Goal: Information Seeking & Learning: Learn about a topic

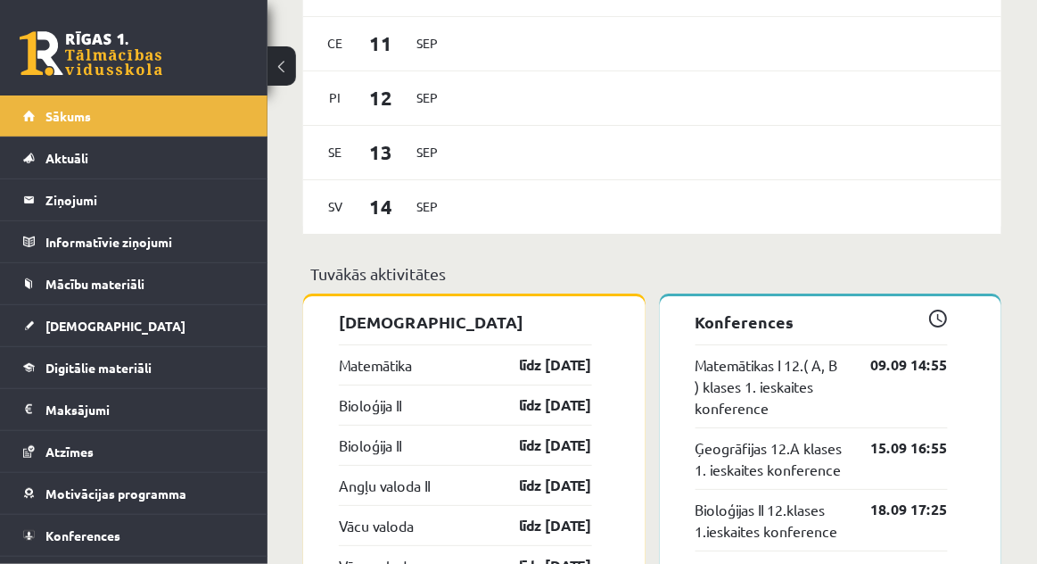
scroll to position [1386, 0]
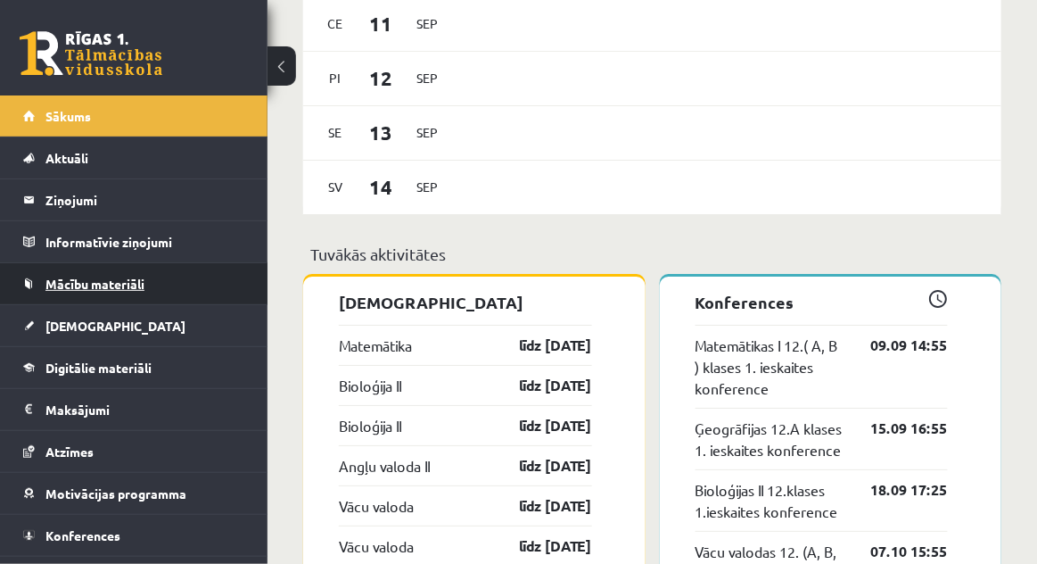
click at [92, 288] on span "Mācību materiāli" at bounding box center [94, 284] width 99 height 16
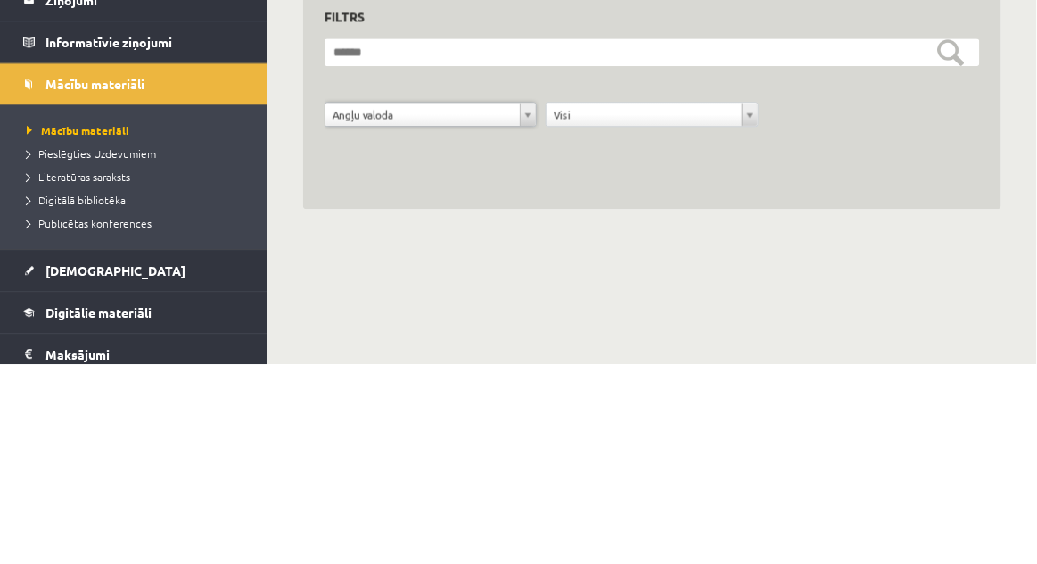
click at [1016, 379] on div "**********" at bounding box center [653, 256] width 770 height 375
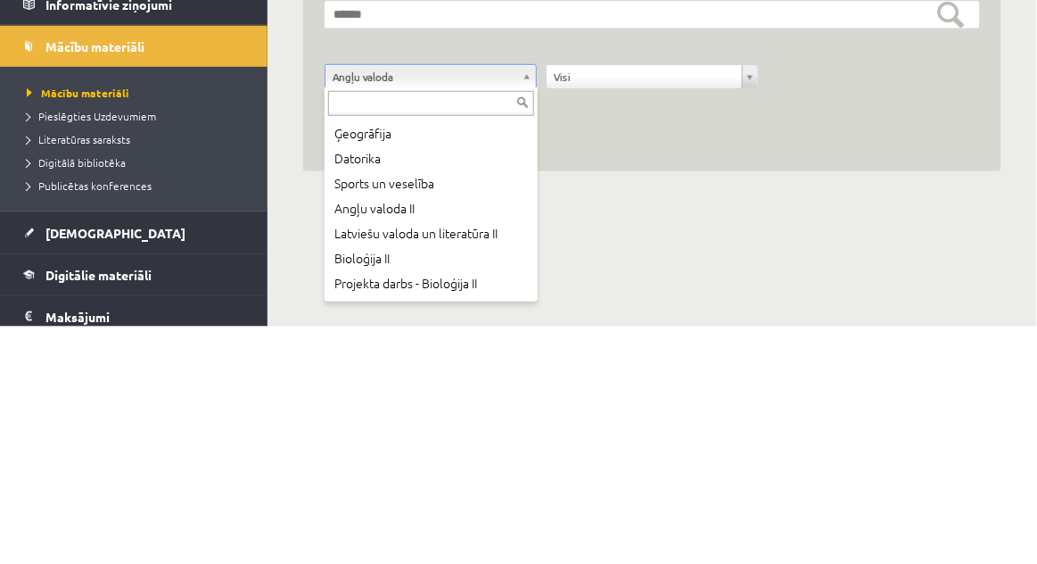
scroll to position [146, 0]
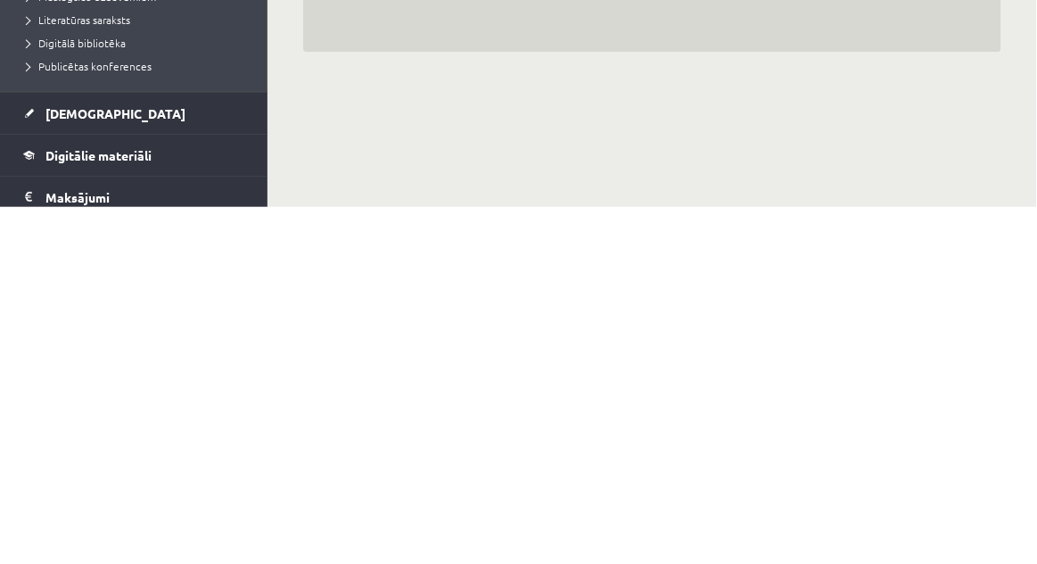
click at [1020, 507] on body "0 Dāvanas 200 mP 234 xp Ksenija Tereško Sākums Aktuāli Kā mācīties eSKOLĀ Konta…" at bounding box center [518, 282] width 1037 height 564
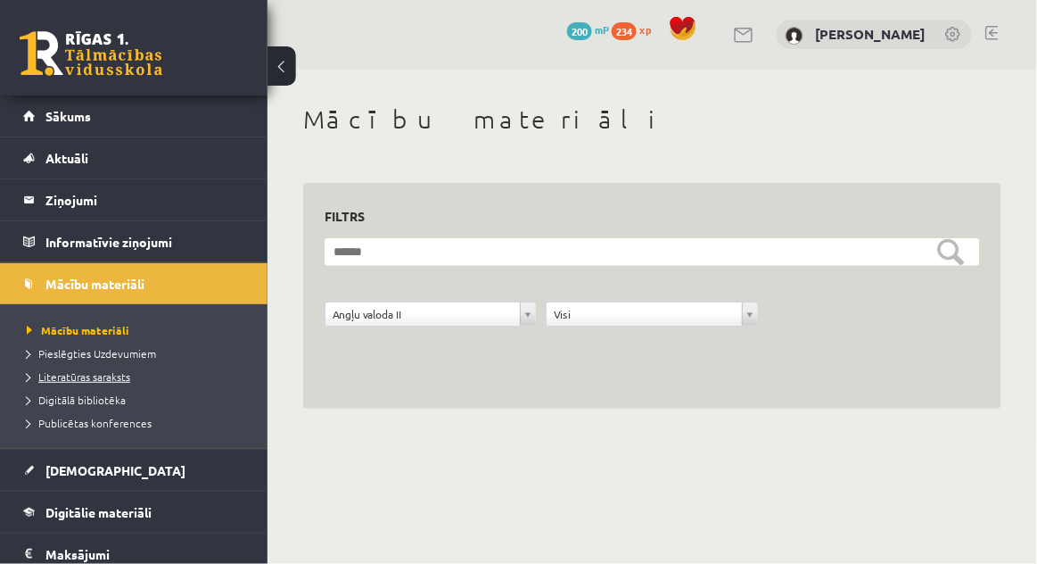
click at [65, 377] on span "Literatūras saraksts" at bounding box center [78, 376] width 103 height 14
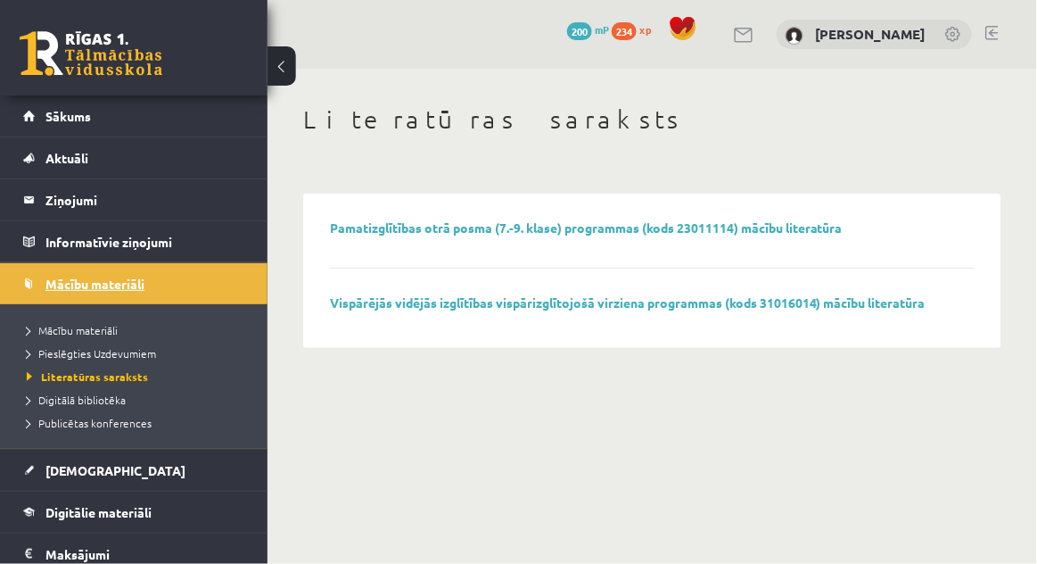
click at [87, 287] on span "Mācību materiāli" at bounding box center [94, 284] width 99 height 16
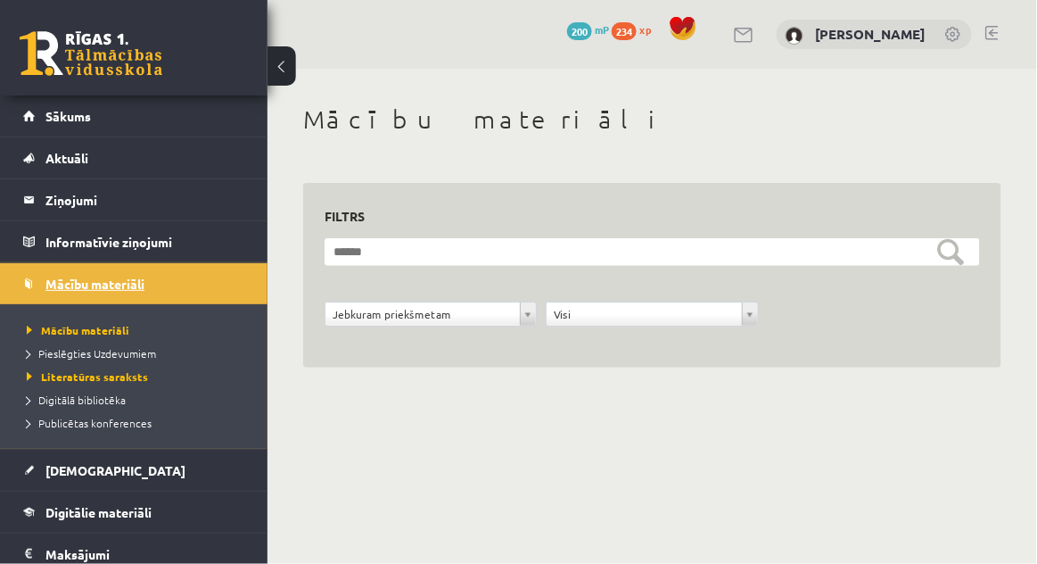
click at [62, 276] on span "Mācību materiāli" at bounding box center [94, 284] width 99 height 16
click at [76, 423] on span "Publicētas konferences" at bounding box center [89, 423] width 125 height 14
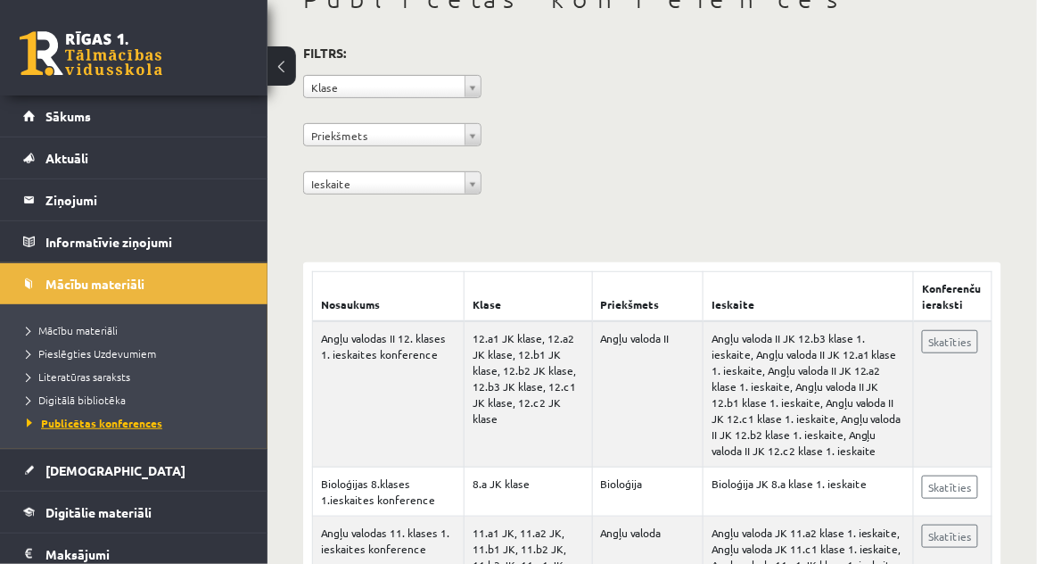
scroll to position [121, 0]
click at [960, 340] on link "Skatīties" at bounding box center [950, 340] width 56 height 23
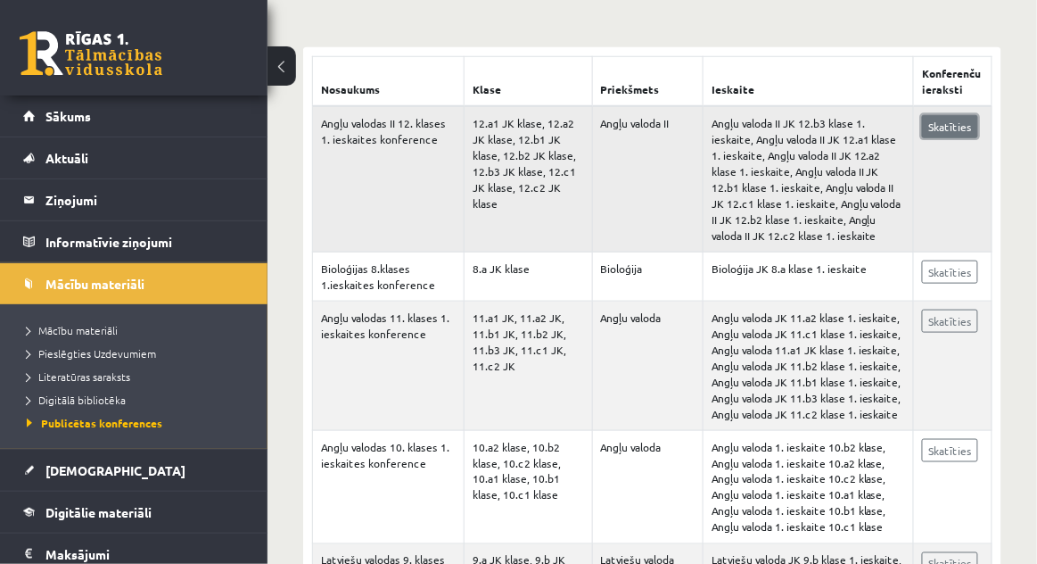
scroll to position [323, 0]
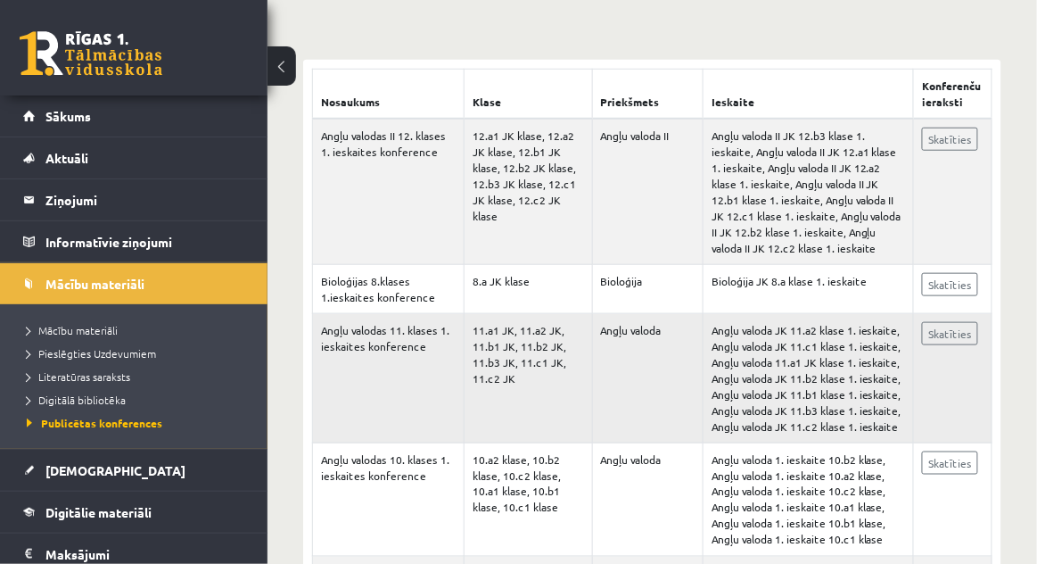
click at [378, 329] on td "Angļu valodas 11. klases 1. ieskaites konference" at bounding box center [389, 378] width 152 height 129
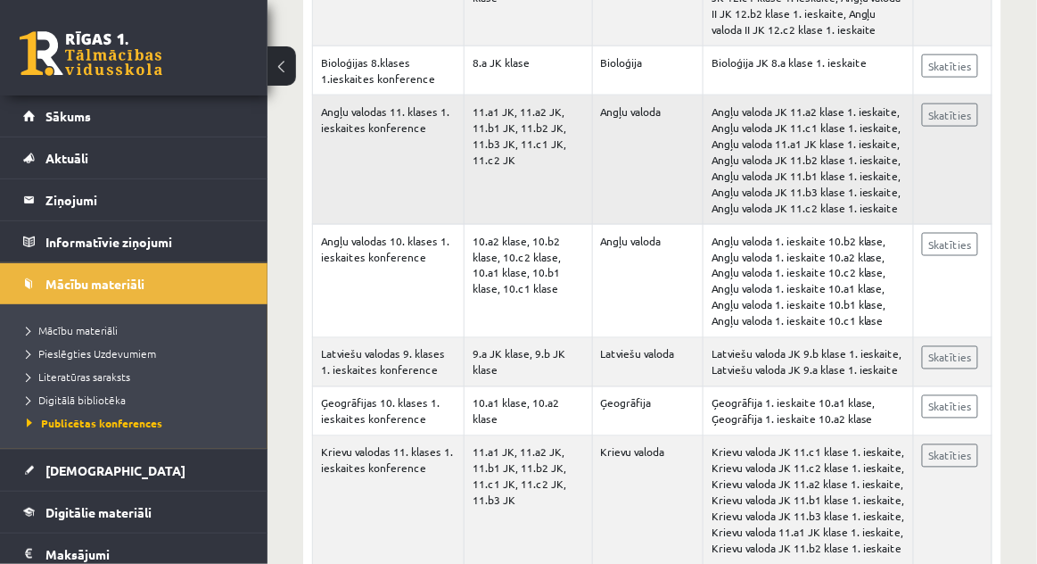
scroll to position [0, 0]
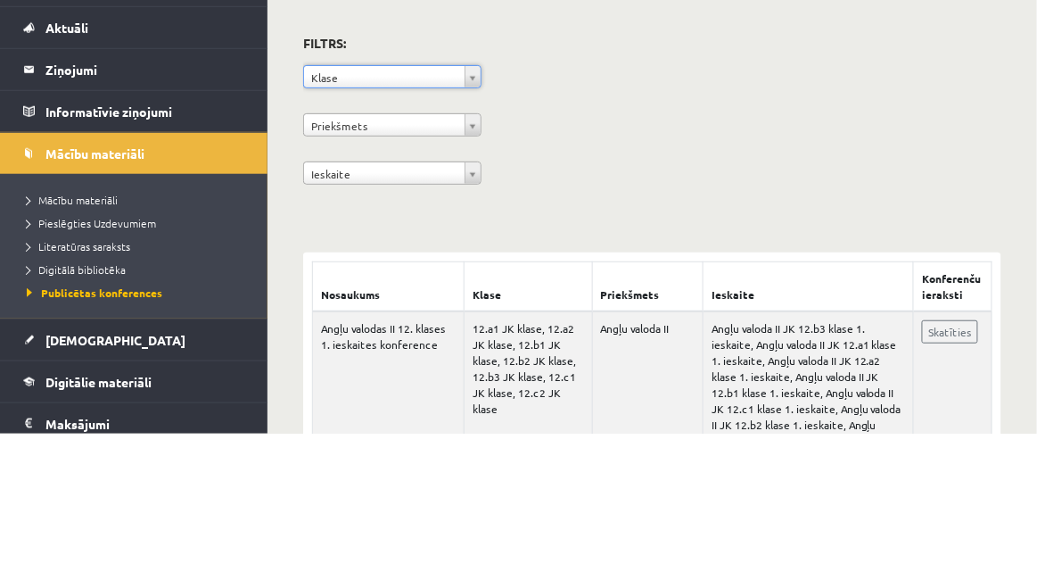
click at [998, 249] on div "**********" at bounding box center [652, 242] width 698 height 163
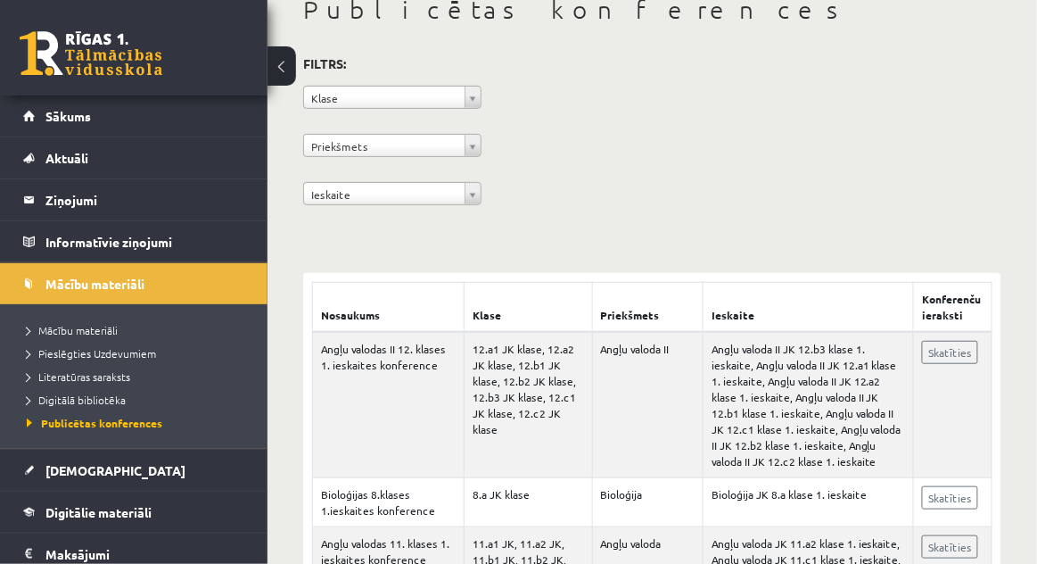
scroll to position [143, 0]
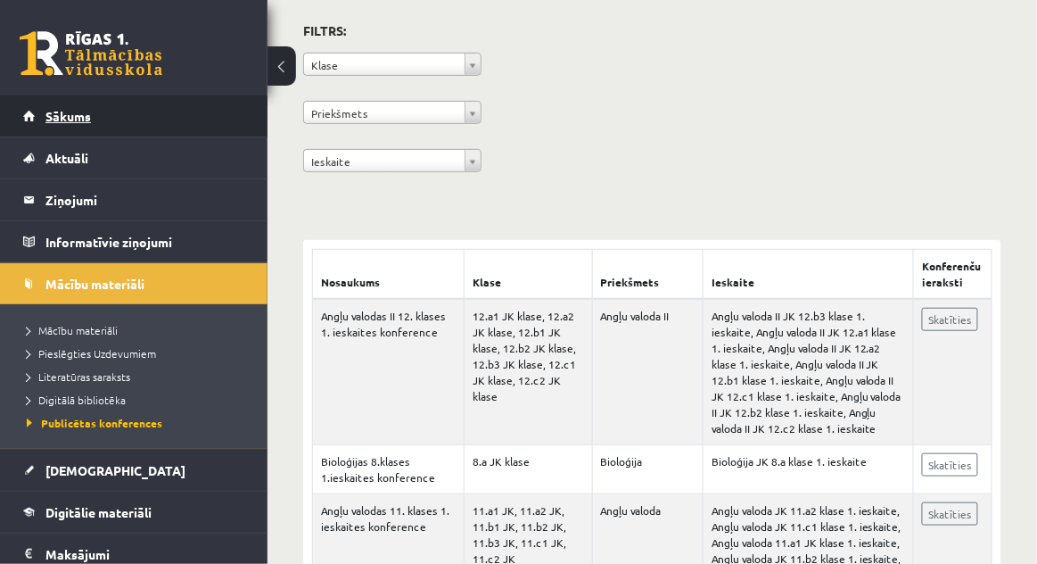
click at [65, 120] on span "Sākums" at bounding box center [67, 116] width 45 height 16
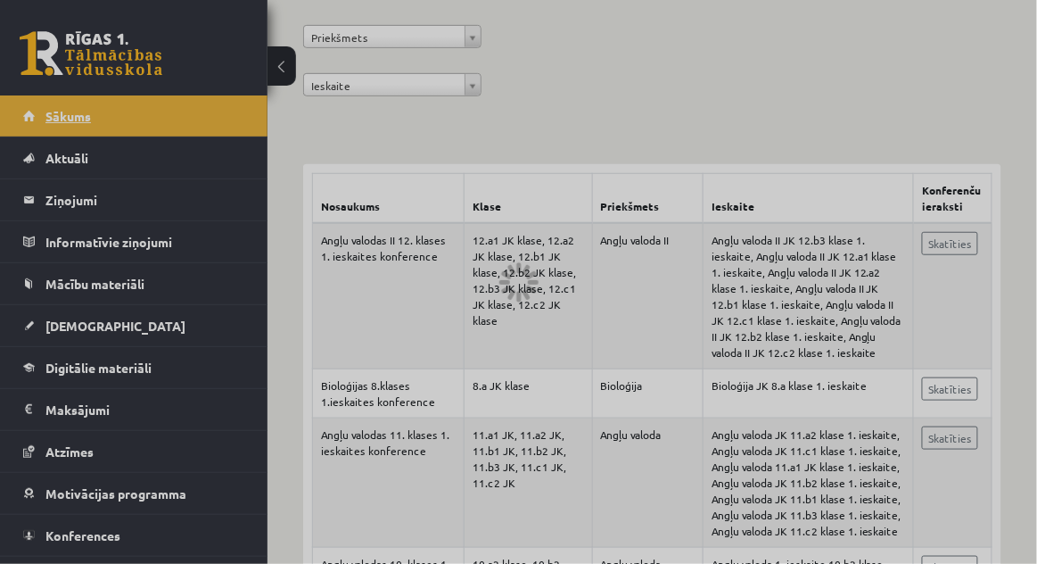
scroll to position [228, 0]
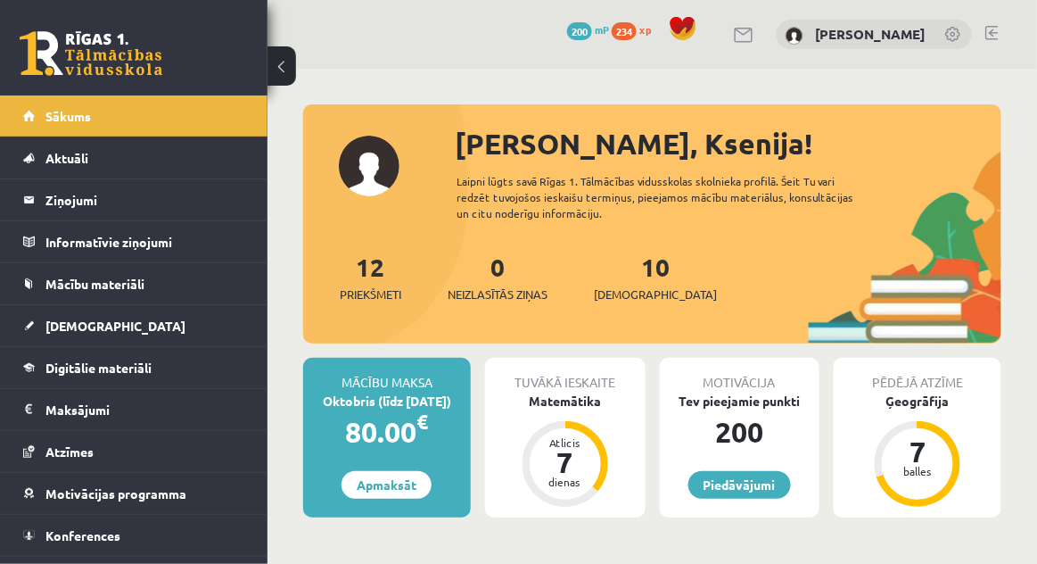
click at [995, 36] on link at bounding box center [992, 33] width 13 height 14
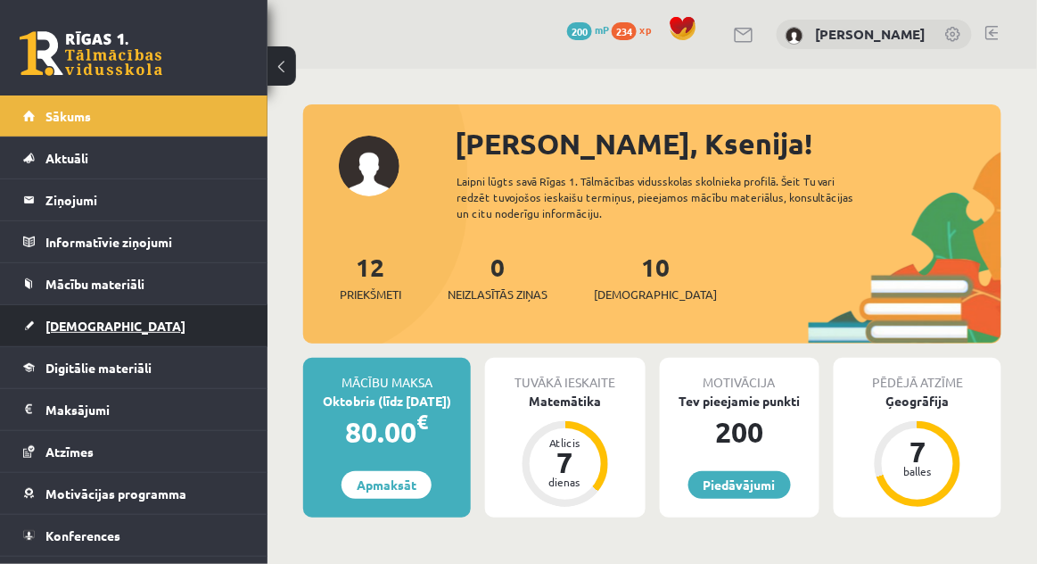
click at [178, 330] on link "[DEMOGRAPHIC_DATA]" at bounding box center [134, 325] width 222 height 41
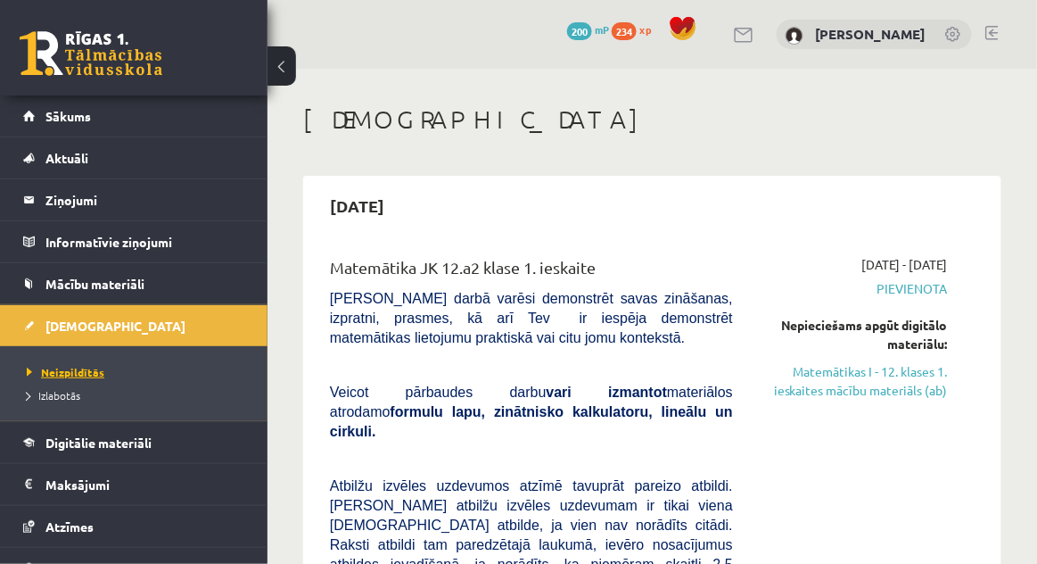
click at [187, 375] on link "Neizpildītās" at bounding box center [138, 372] width 223 height 16
click at [178, 388] on link "Izlabotās" at bounding box center [138, 395] width 223 height 16
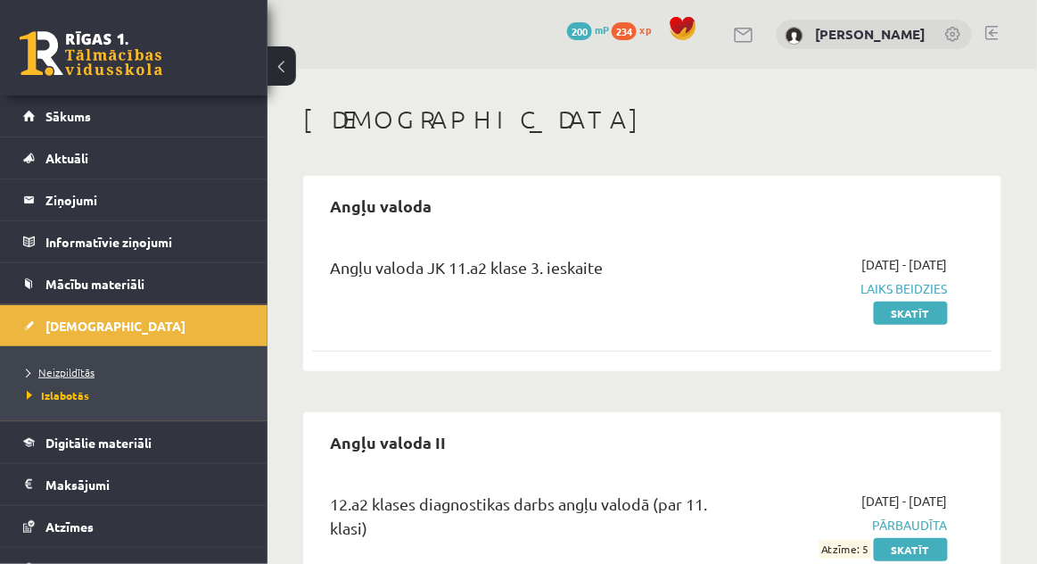
click at [125, 374] on link "Neizpildītās" at bounding box center [138, 372] width 223 height 16
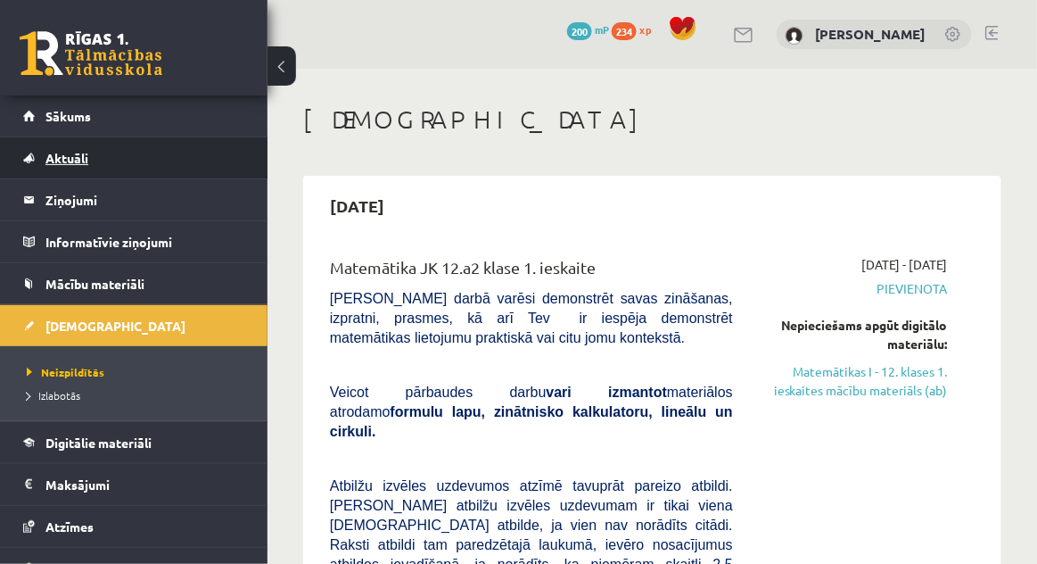
click at [57, 140] on link "Aktuāli" at bounding box center [134, 157] width 222 height 41
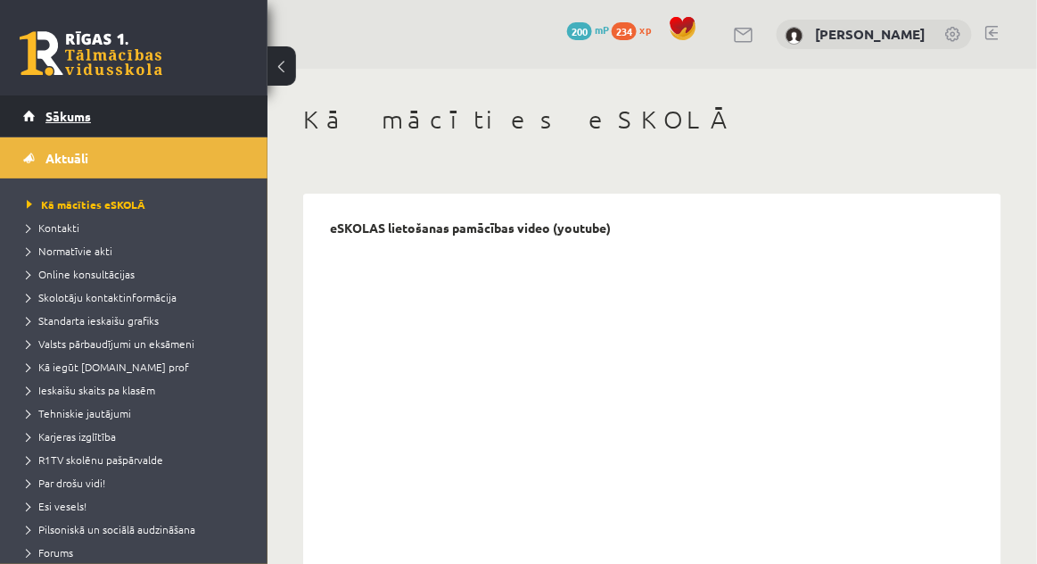
click at [59, 111] on span "Sākums" at bounding box center [67, 116] width 45 height 16
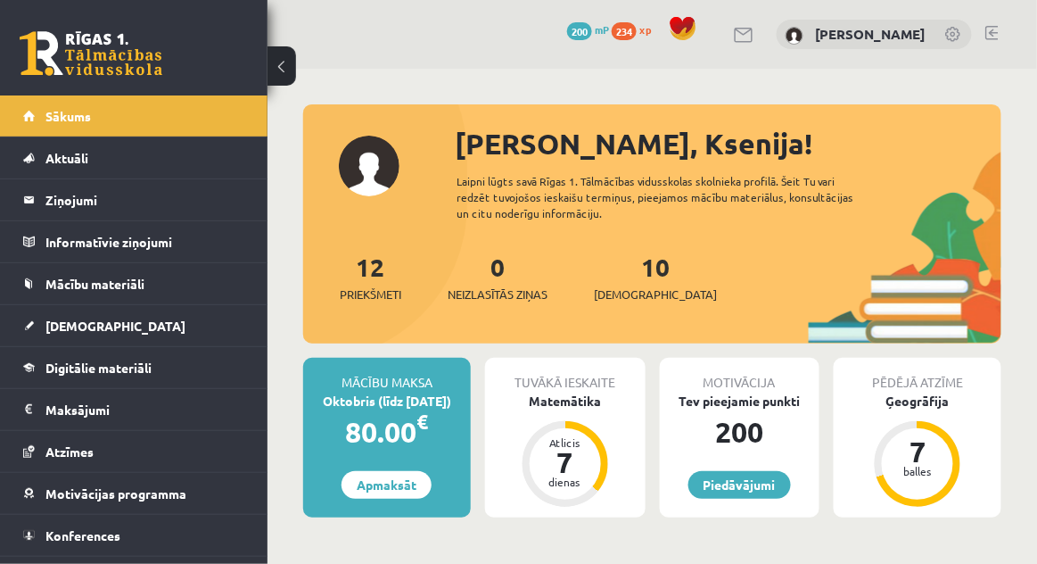
click at [995, 32] on link at bounding box center [992, 33] width 13 height 14
